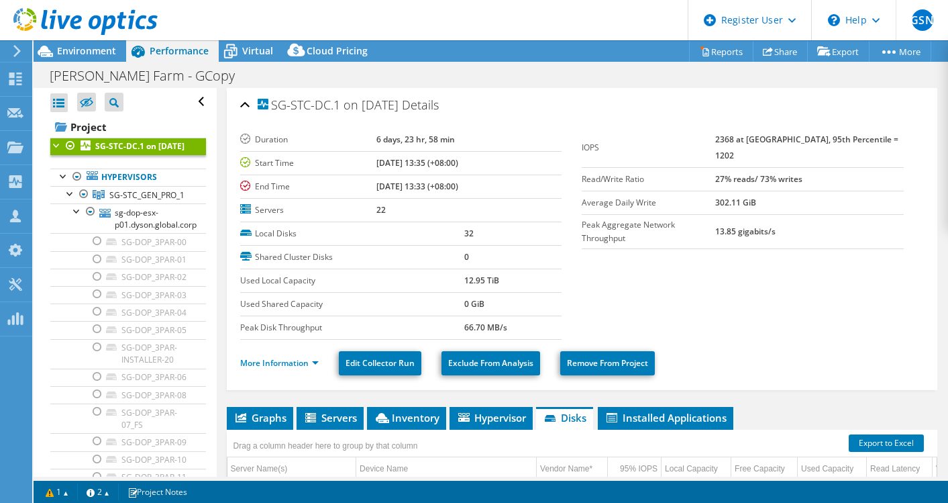
select select "USD"
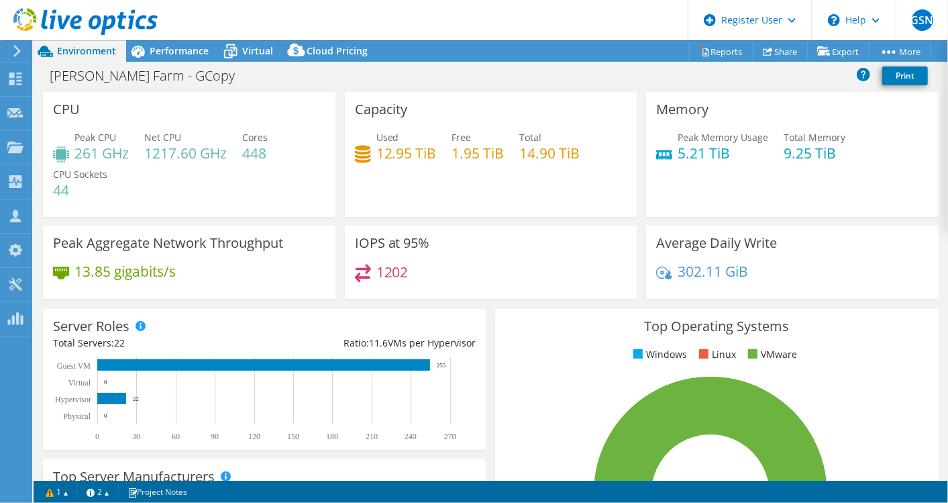
select select "USD"
click at [193, 48] on span "Performance" at bounding box center [179, 50] width 59 height 13
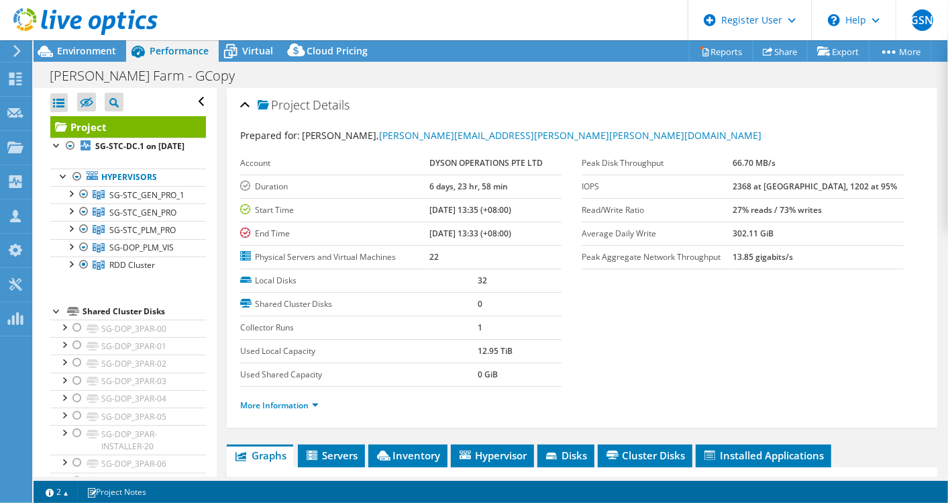
click at [887, 291] on section "Prepared for: Ronald Choong, Ronald.Choong@dyson.com Account DYSON OPERATIONS P…" at bounding box center [582, 276] width 684 height 296
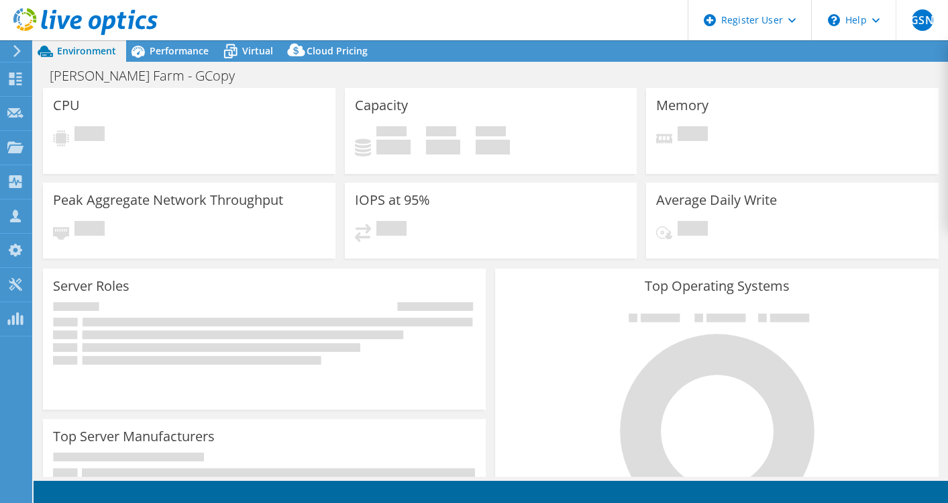
select select "USD"
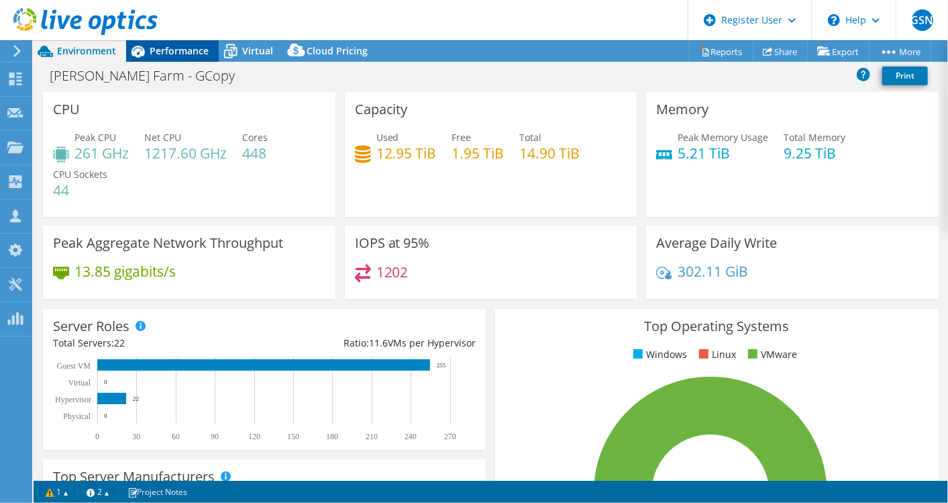
click at [173, 42] on div "Performance" at bounding box center [172, 50] width 93 height 21
